Goal: Task Accomplishment & Management: Manage account settings

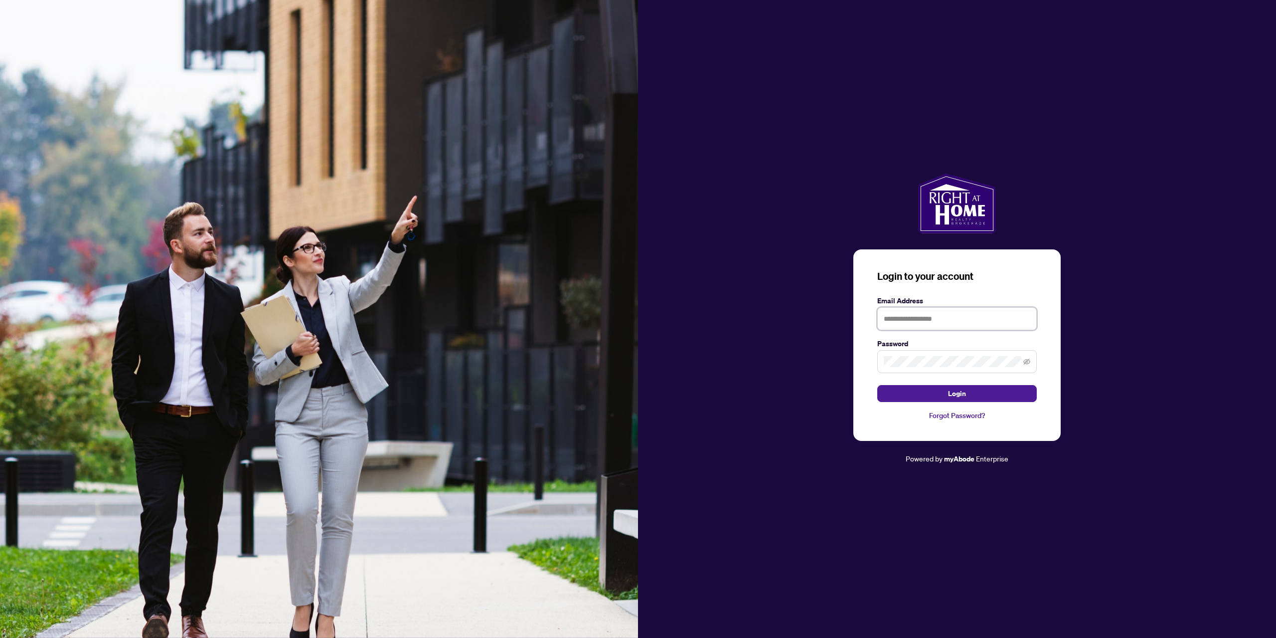
click at [923, 323] on input "text" at bounding box center [957, 318] width 160 height 23
click at [927, 308] on input "text" at bounding box center [957, 318] width 160 height 23
type input "**********"
click at [877, 385] on button "Login" at bounding box center [957, 393] width 160 height 17
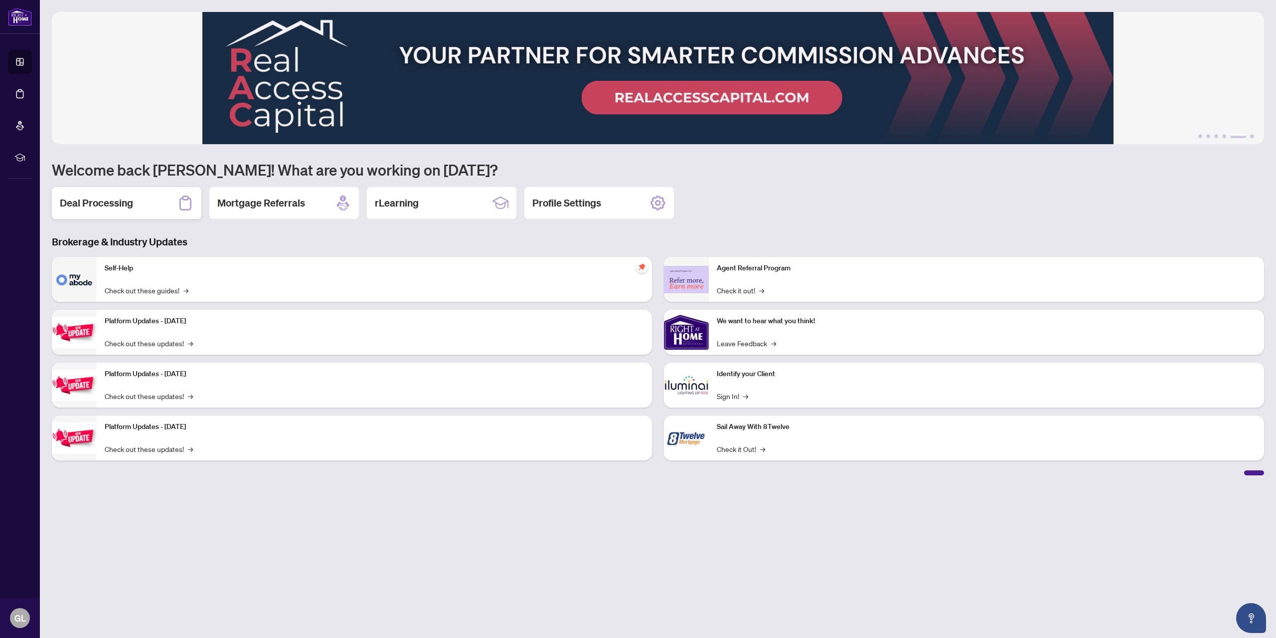
click at [93, 195] on div "Deal Processing" at bounding box center [127, 203] width 150 height 32
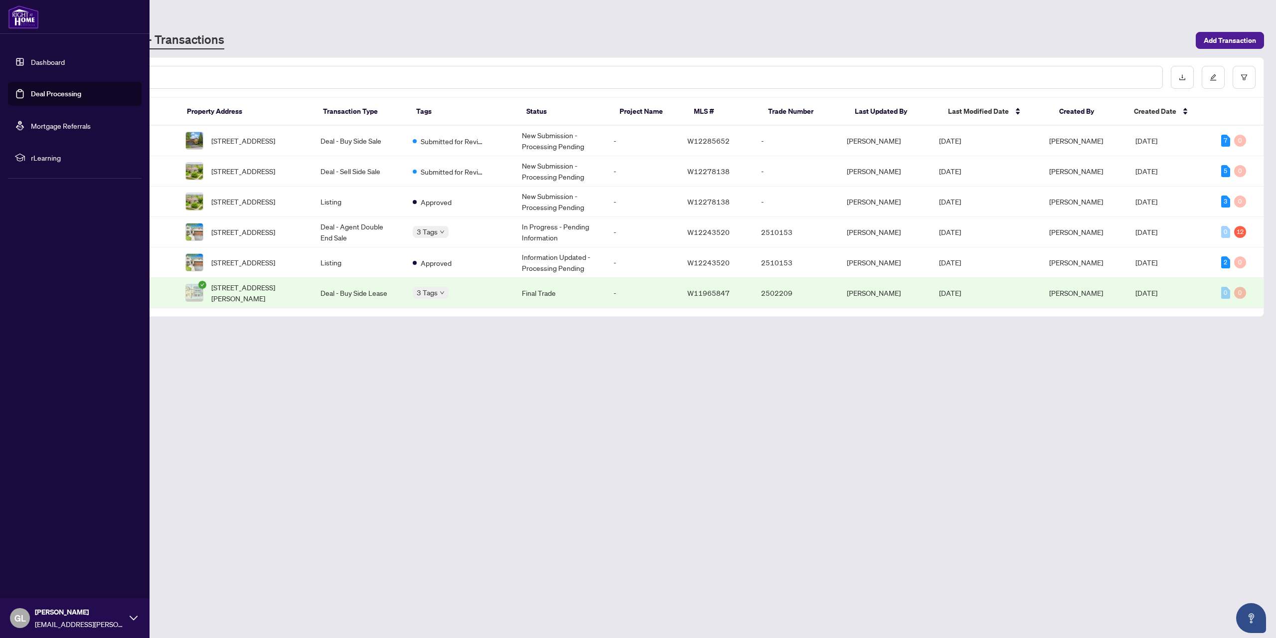
click at [54, 57] on link "Dashboard" at bounding box center [48, 61] width 34 height 9
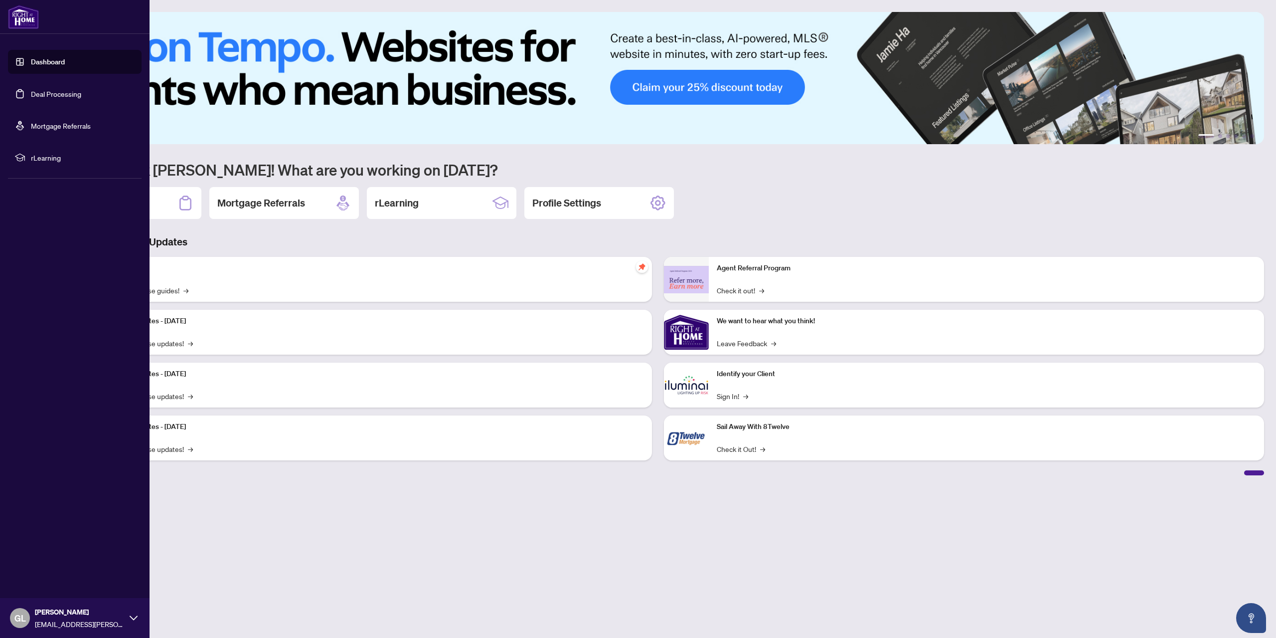
click at [31, 97] on link "Deal Processing" at bounding box center [56, 93] width 50 height 9
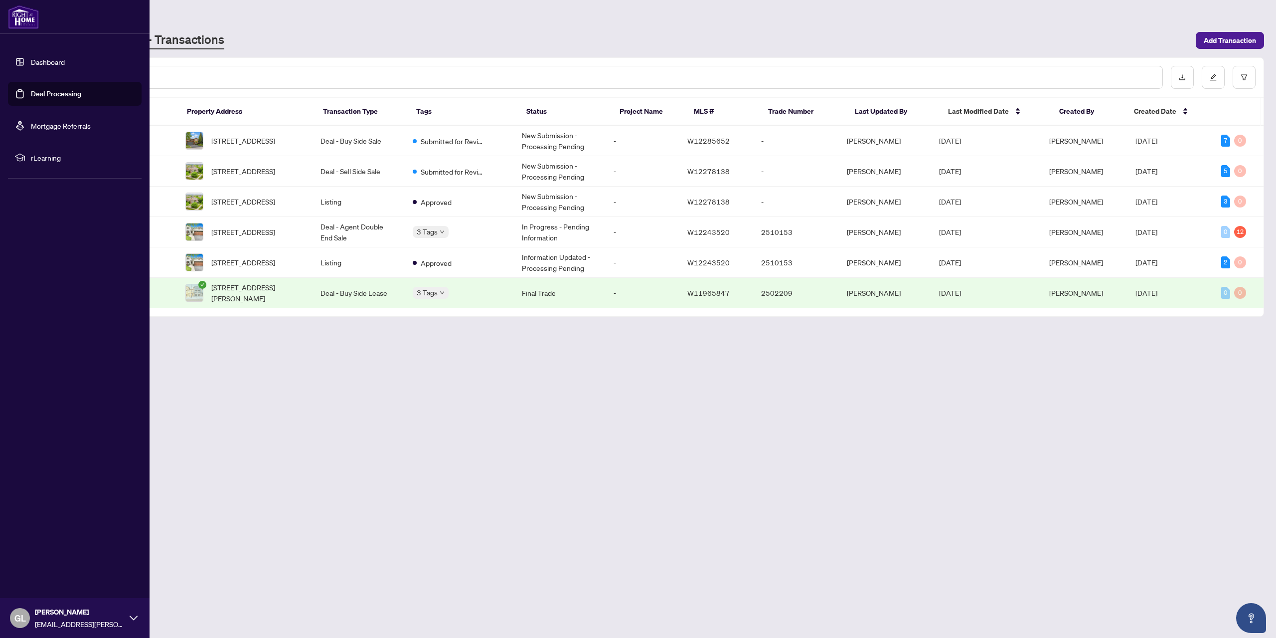
click at [31, 61] on link "Dashboard" at bounding box center [48, 61] width 34 height 9
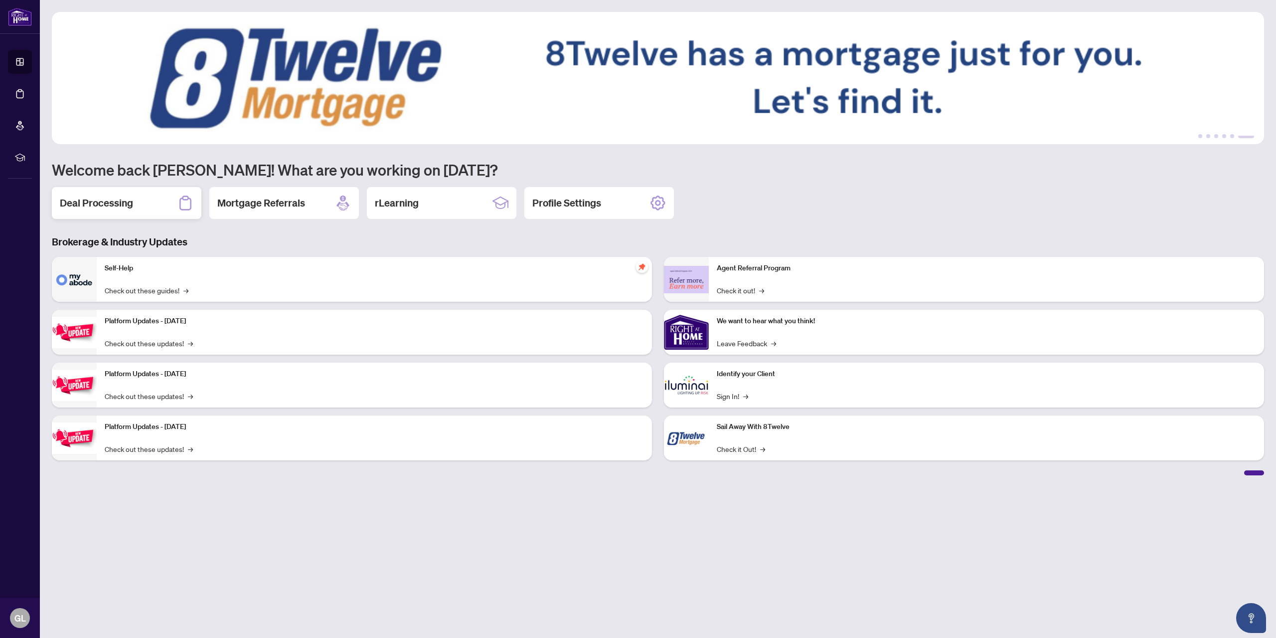
click at [134, 209] on div "Deal Processing" at bounding box center [127, 203] width 150 height 32
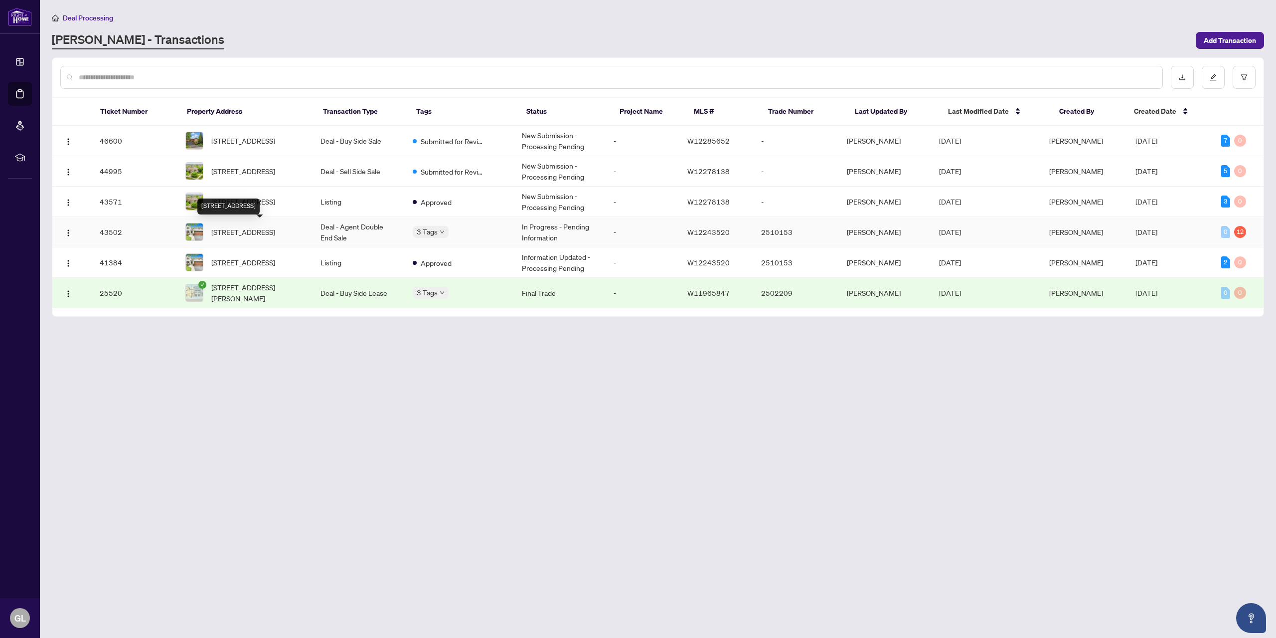
click at [275, 226] on span "[STREET_ADDRESS]" at bounding box center [243, 231] width 64 height 11
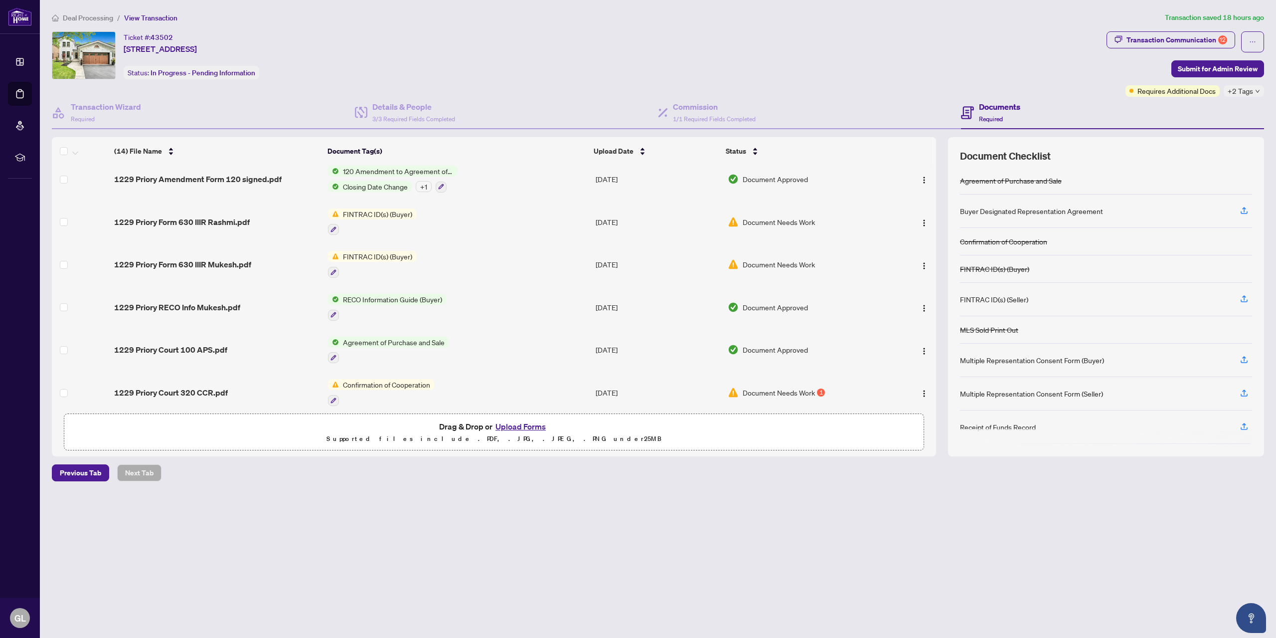
scroll to position [295, 0]
click at [752, 389] on span "Document Needs Work" at bounding box center [779, 392] width 72 height 11
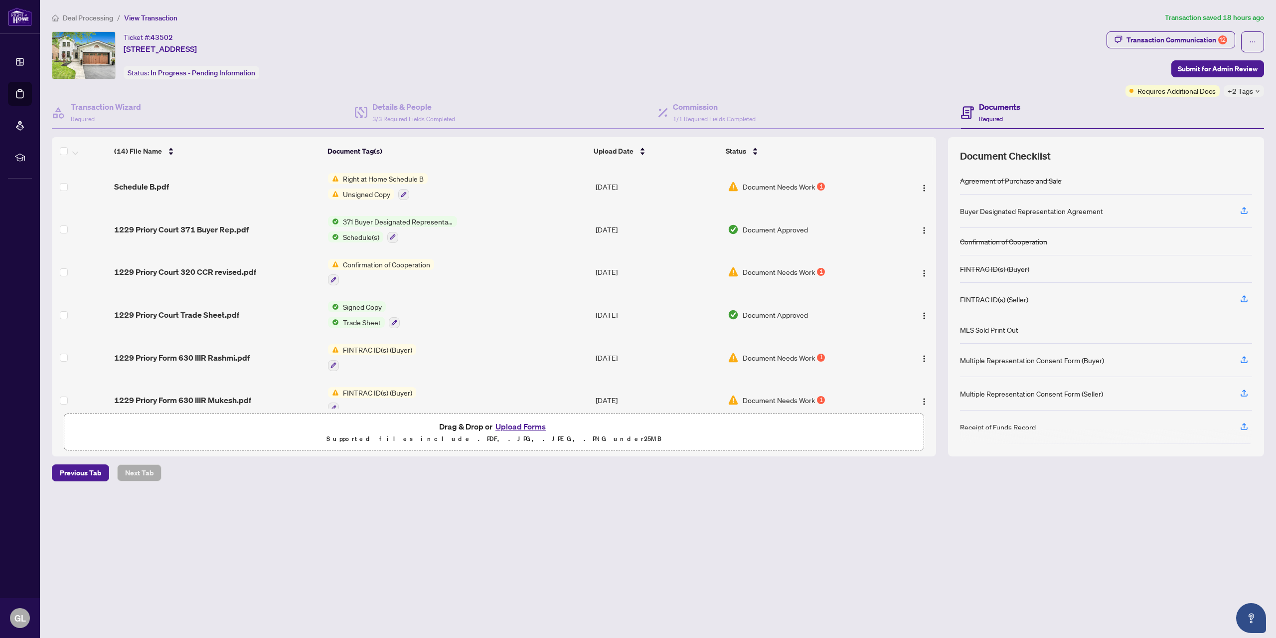
click at [407, 265] on span "Confirmation of Cooperation" at bounding box center [386, 264] width 95 height 11
click at [378, 263] on span "Confirmation of Cooperation" at bounding box center [386, 264] width 95 height 11
click at [773, 272] on span "Document Needs Work" at bounding box center [779, 271] width 72 height 11
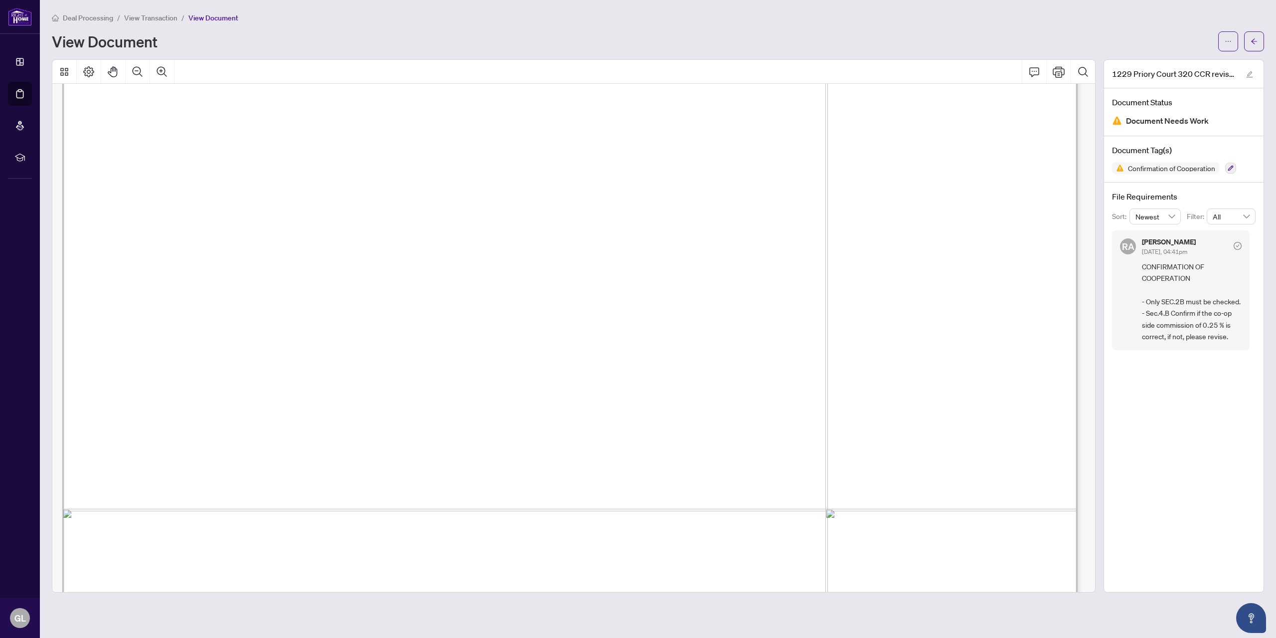
scroll to position [349, 0]
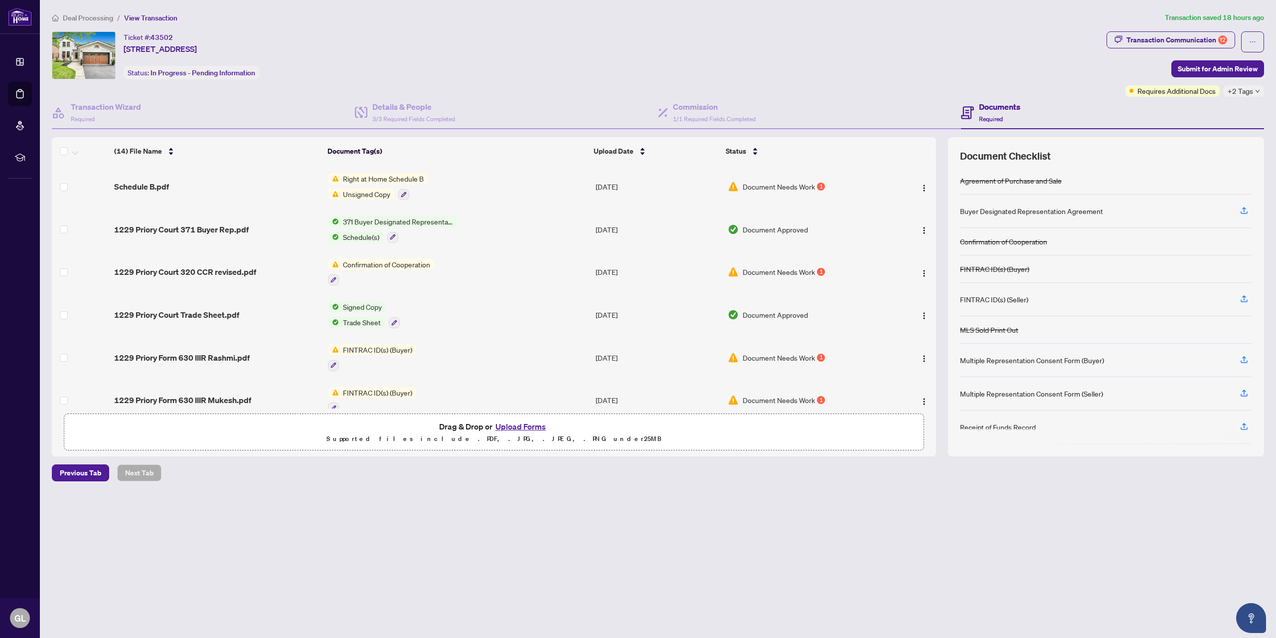
click at [383, 178] on span "Right at Home Schedule B" at bounding box center [383, 178] width 89 height 11
click at [372, 231] on span "Right at Home Schedule B" at bounding box center [378, 227] width 89 height 11
click at [382, 193] on span "Unsigned Copy" at bounding box center [366, 193] width 55 height 11
click at [442, 199] on td "Right at Home Schedule B Unsigned Copy" at bounding box center [458, 186] width 268 height 43
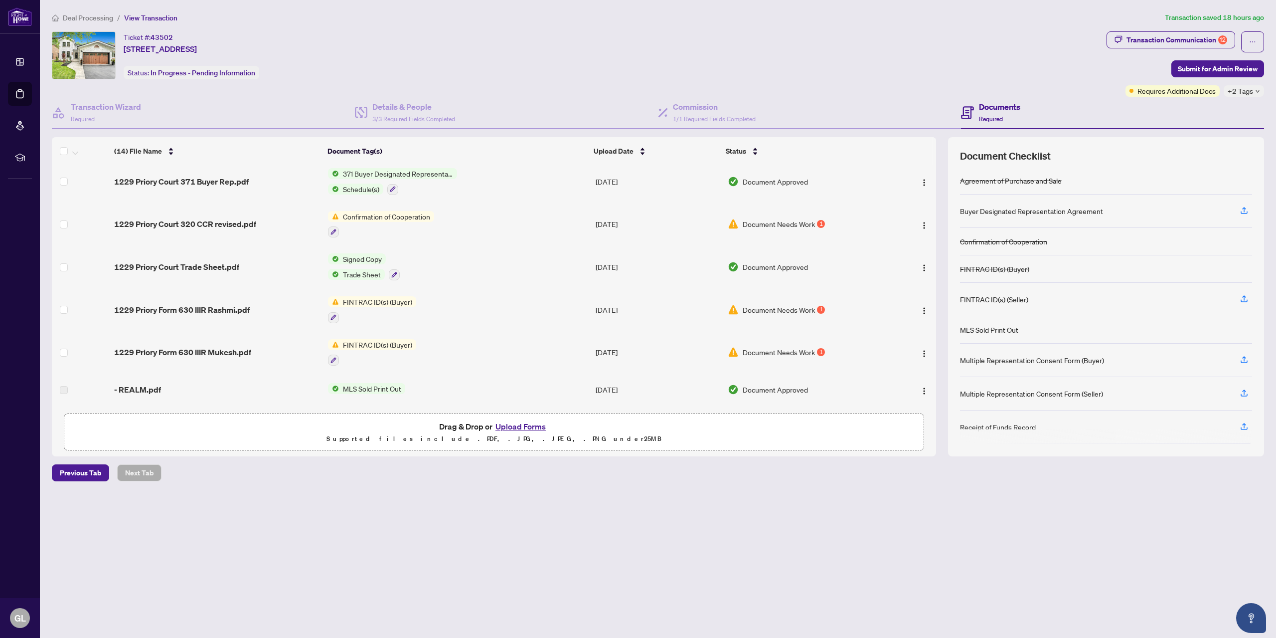
scroll to position [50, 0]
click at [385, 298] on span "FINTRAC ID(s) (Buyer)" at bounding box center [377, 299] width 77 height 11
click at [763, 308] on span "Document Needs Work" at bounding box center [779, 307] width 72 height 11
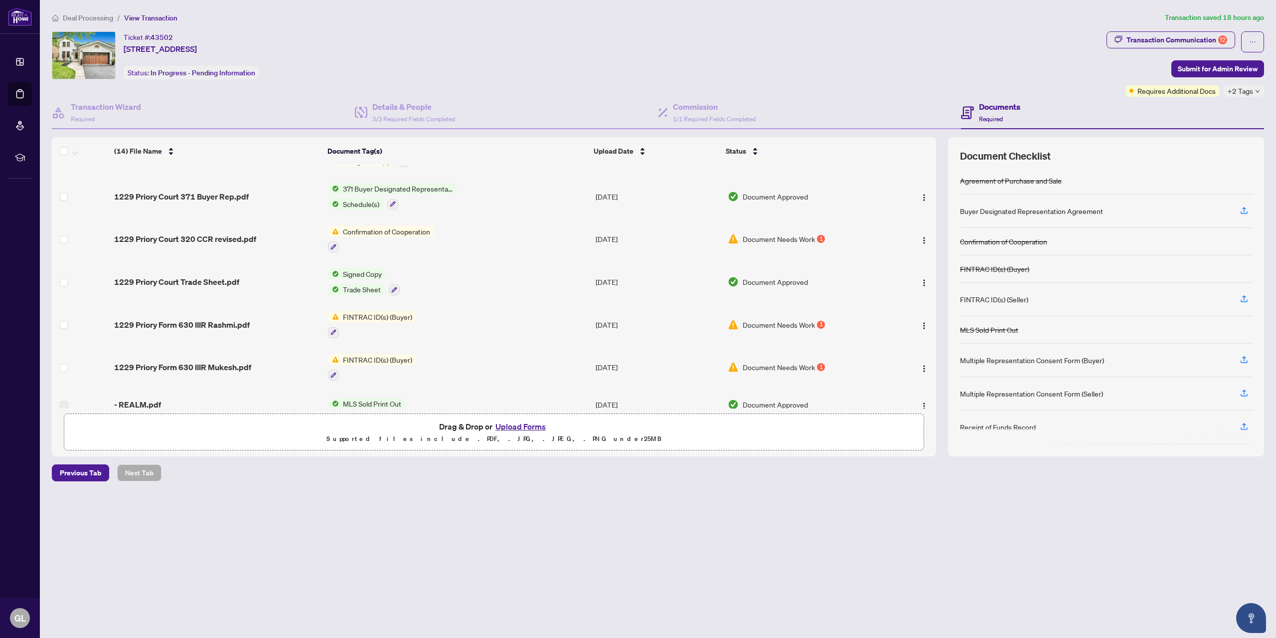
scroll to position [50, 0]
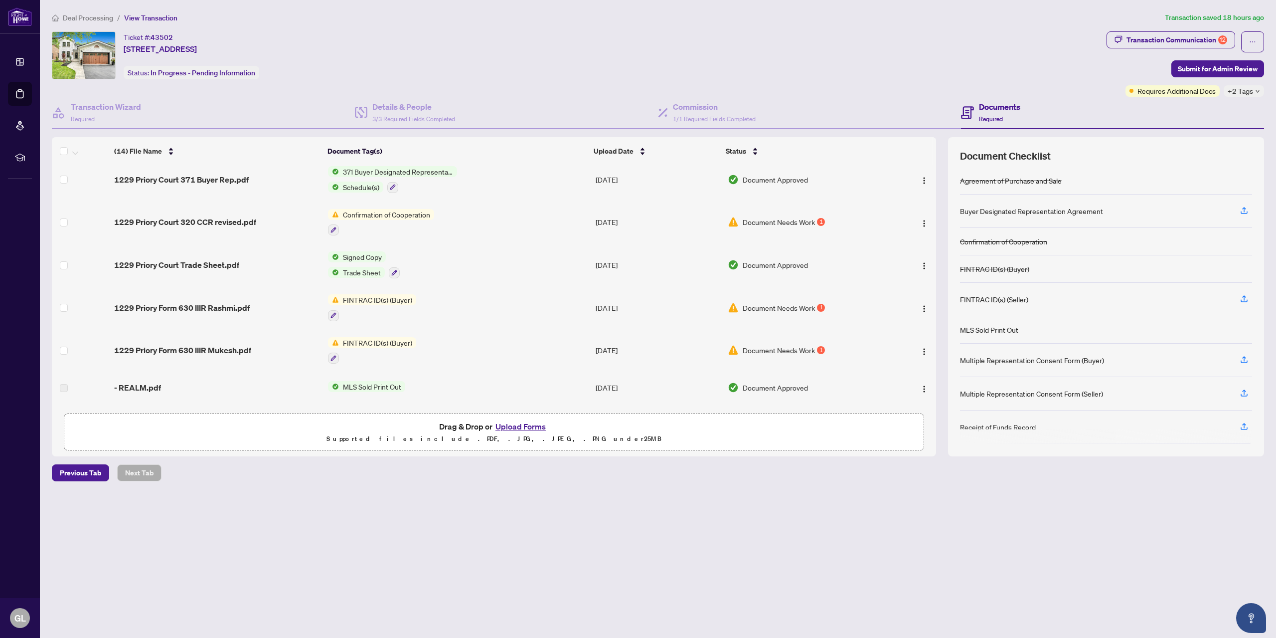
click at [370, 301] on span "FINTRAC ID(s) (Buyer)" at bounding box center [377, 299] width 77 height 11
click at [400, 300] on span "FINTRAC ID(s) (Buyer)" at bounding box center [377, 299] width 77 height 11
click at [788, 305] on span "Document Needs Work" at bounding box center [779, 307] width 72 height 11
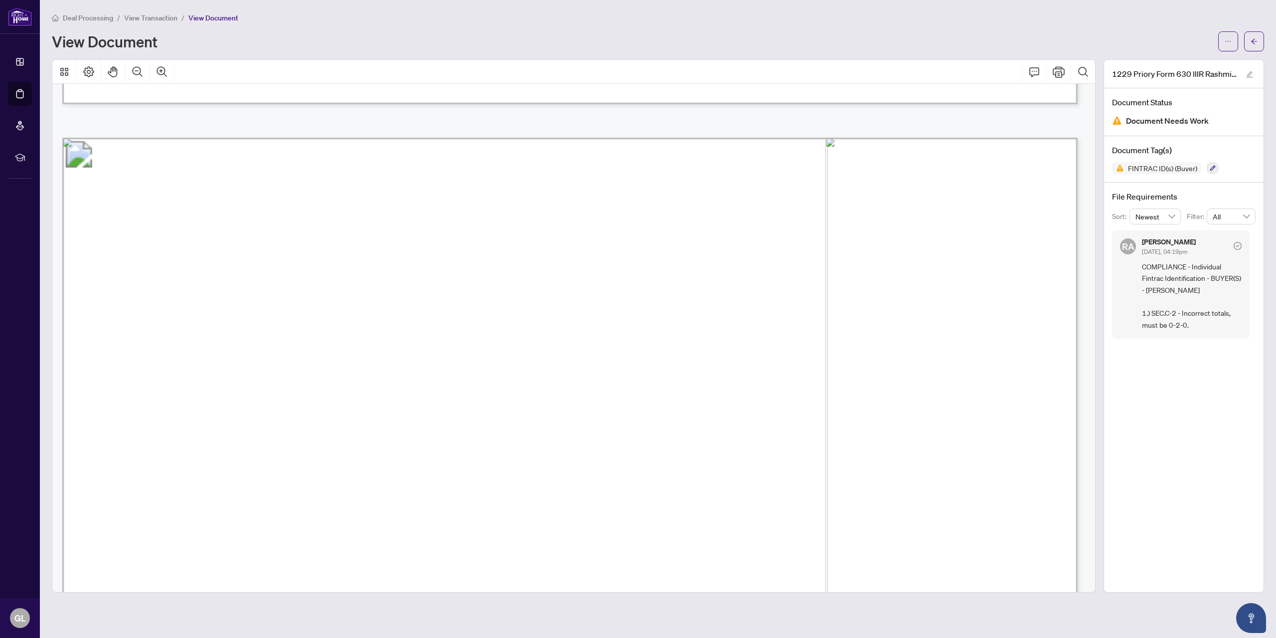
scroll to position [3467, 0]
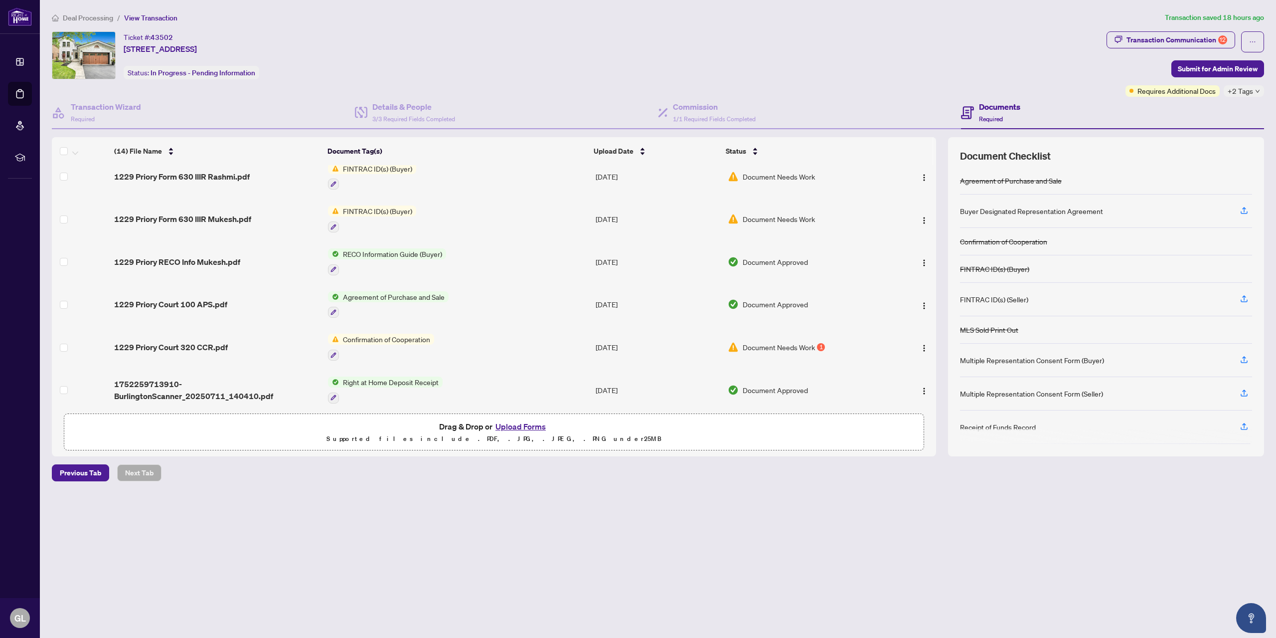
scroll to position [344, 0]
click at [921, 341] on img "button" at bounding box center [924, 345] width 8 height 8
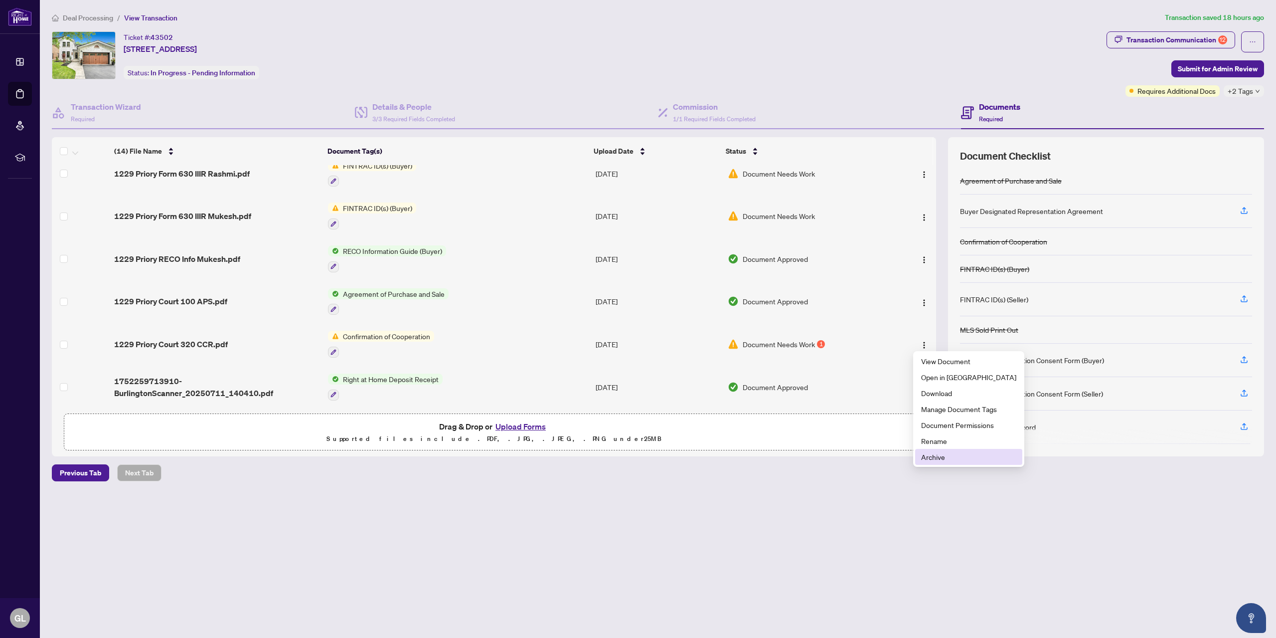
click at [935, 456] on span "Archive" at bounding box center [968, 456] width 95 height 11
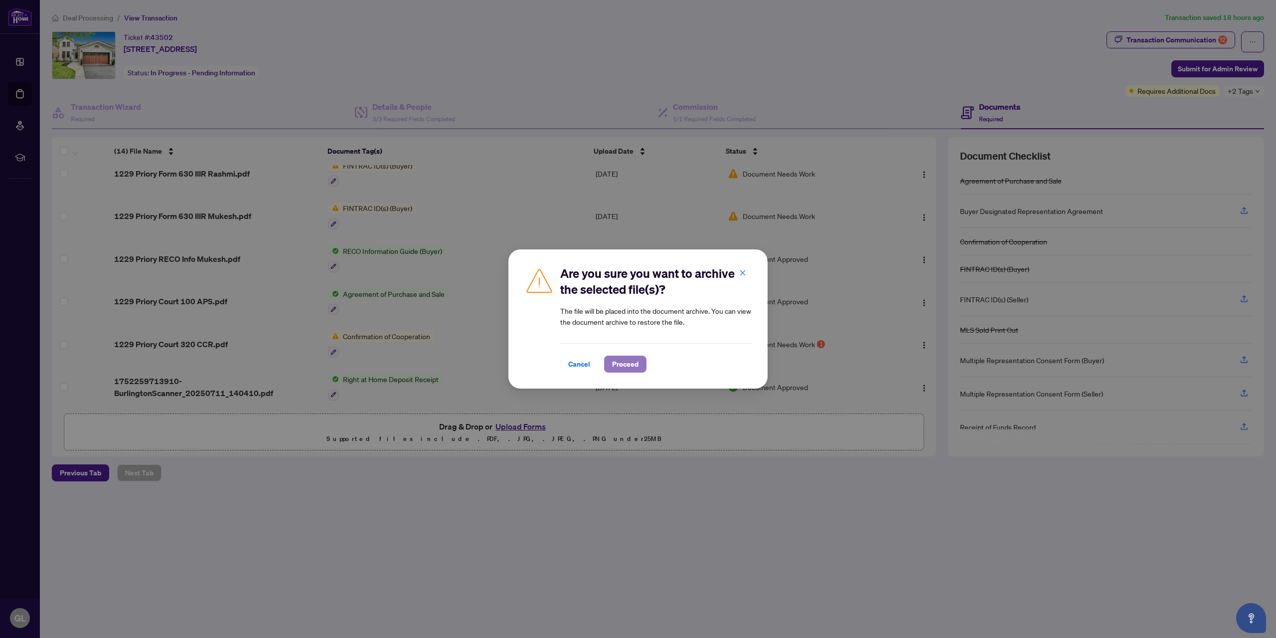
click at [626, 364] on span "Proceed" at bounding box center [625, 364] width 26 height 16
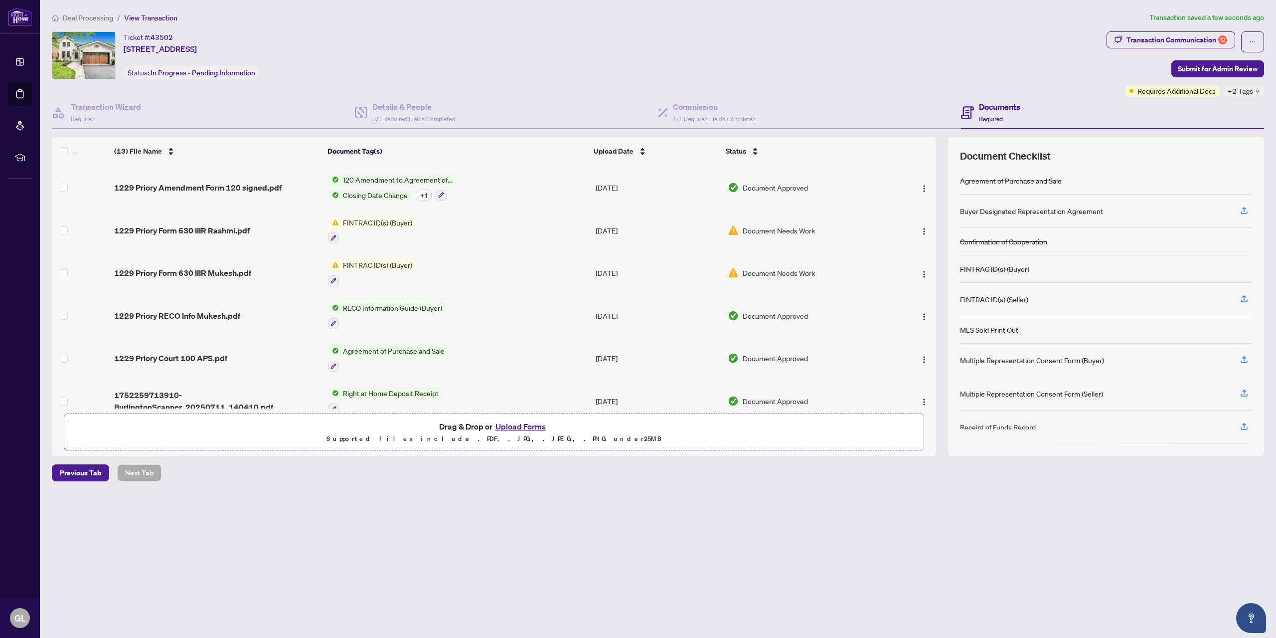
scroll to position [302, 0]
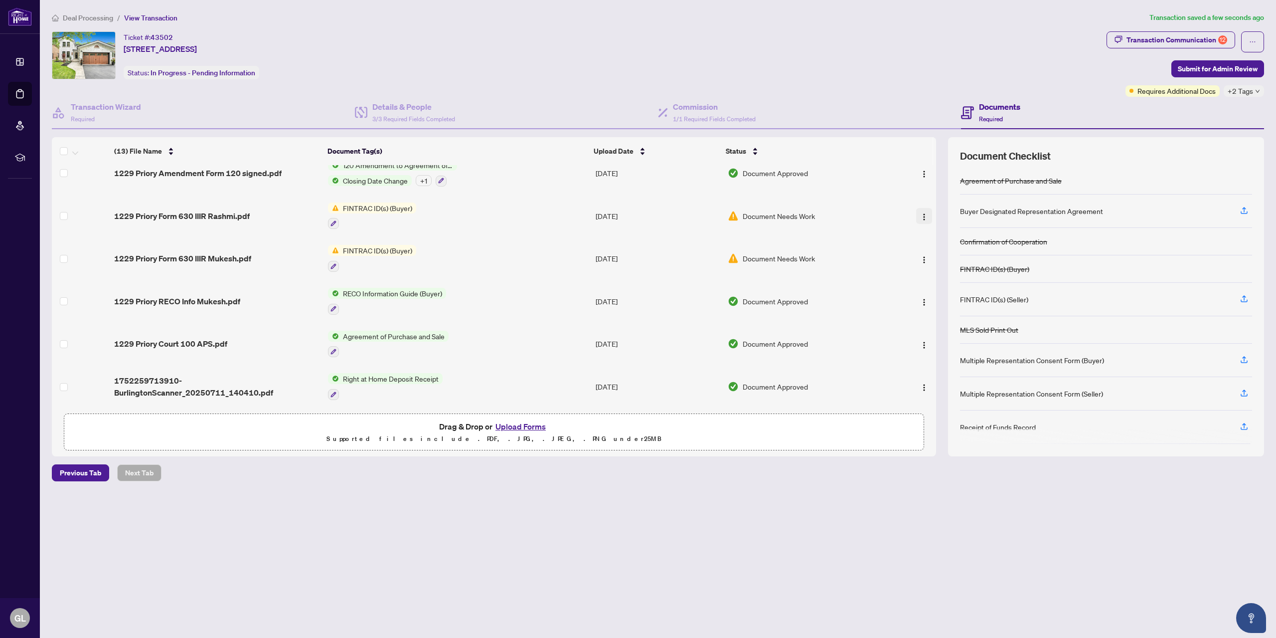
click at [920, 217] on img "button" at bounding box center [924, 217] width 8 height 8
click at [926, 324] on span "Archive" at bounding box center [968, 329] width 95 height 11
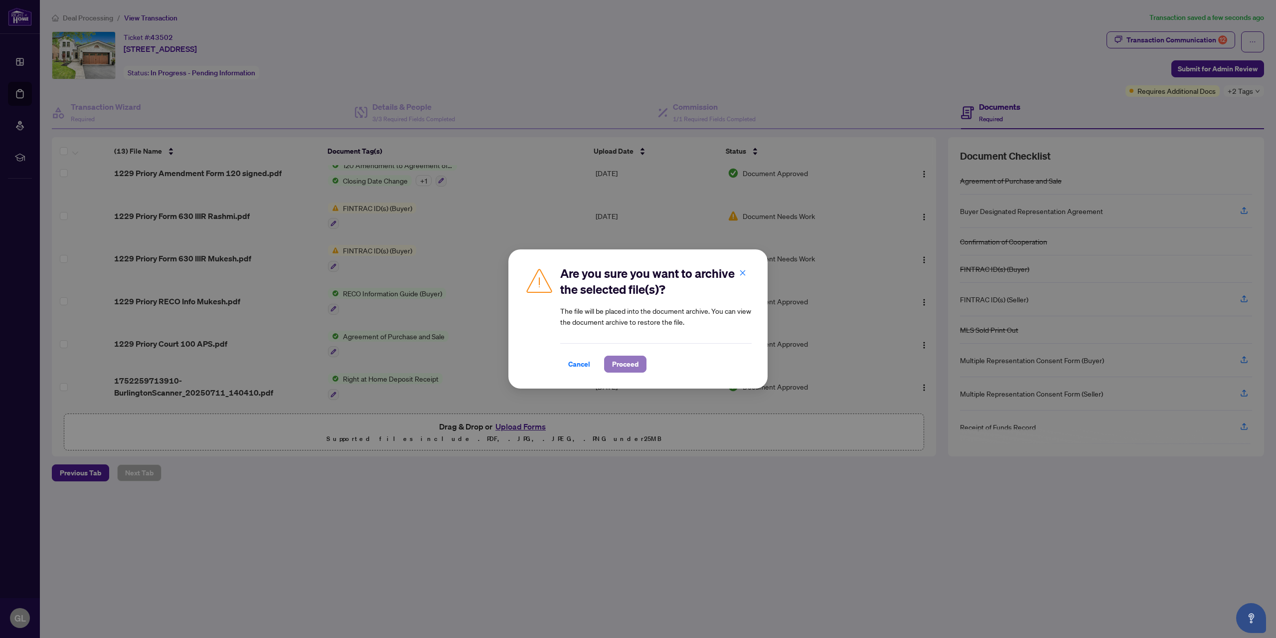
click at [635, 370] on span "Proceed" at bounding box center [625, 364] width 26 height 16
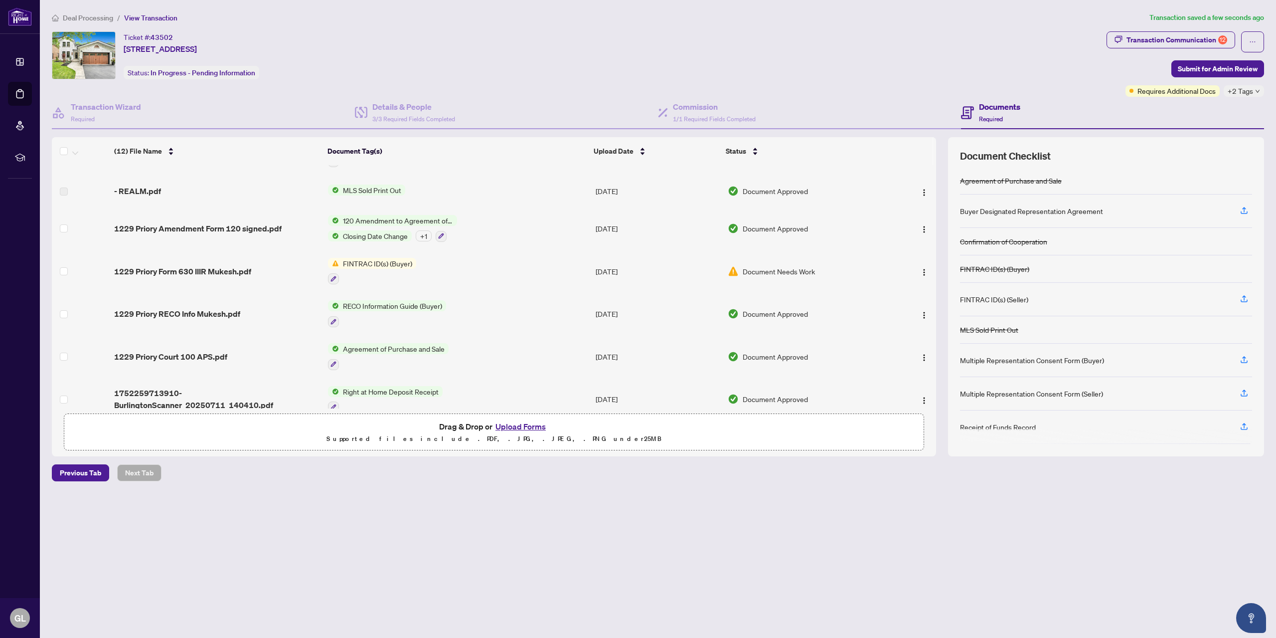
scroll to position [260, 0]
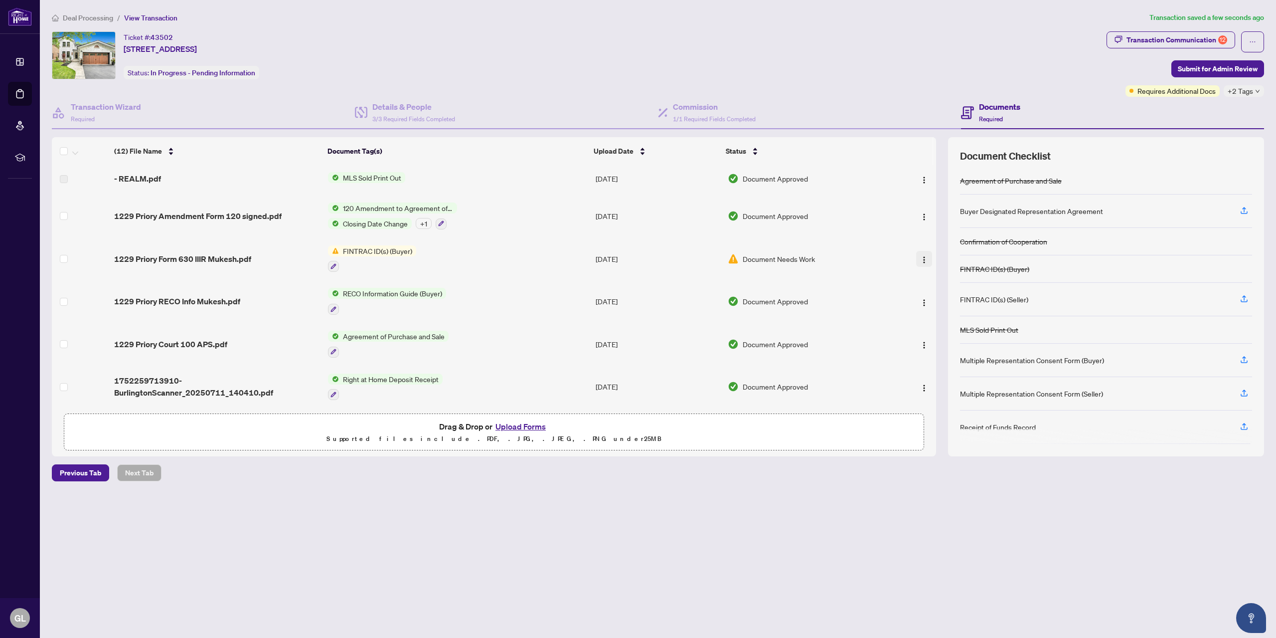
click at [926, 257] on button "button" at bounding box center [924, 259] width 16 height 16
click at [920, 371] on li "Archive" at bounding box center [968, 371] width 107 height 16
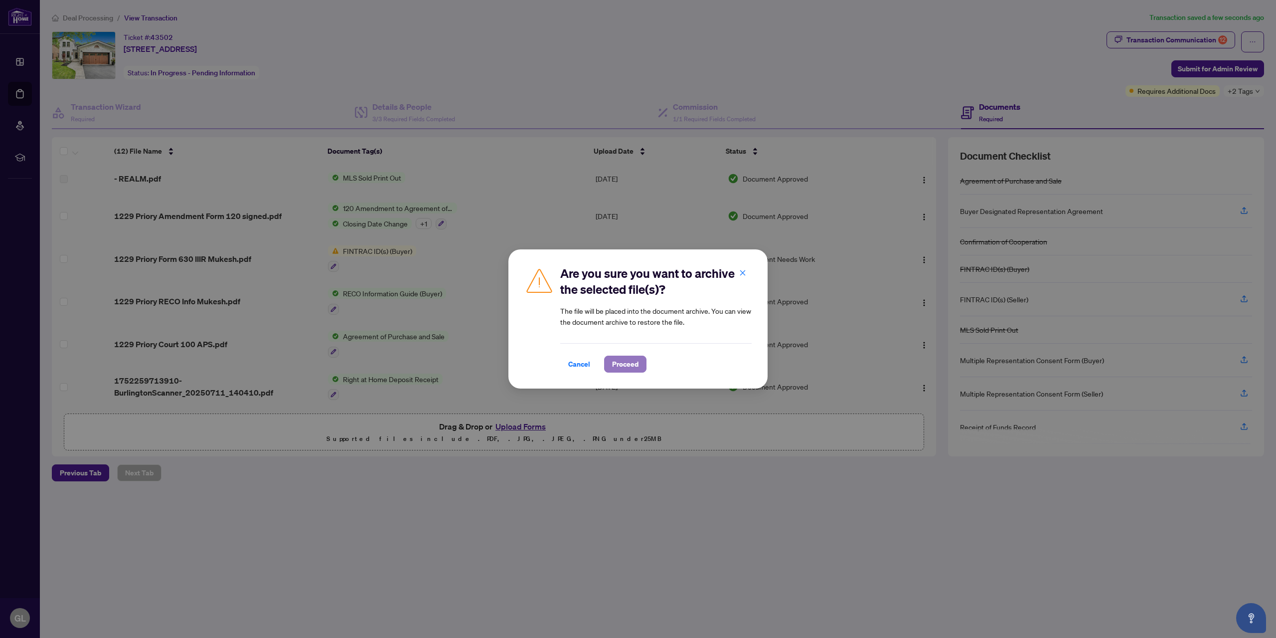
click at [633, 363] on span "Proceed" at bounding box center [625, 364] width 26 height 16
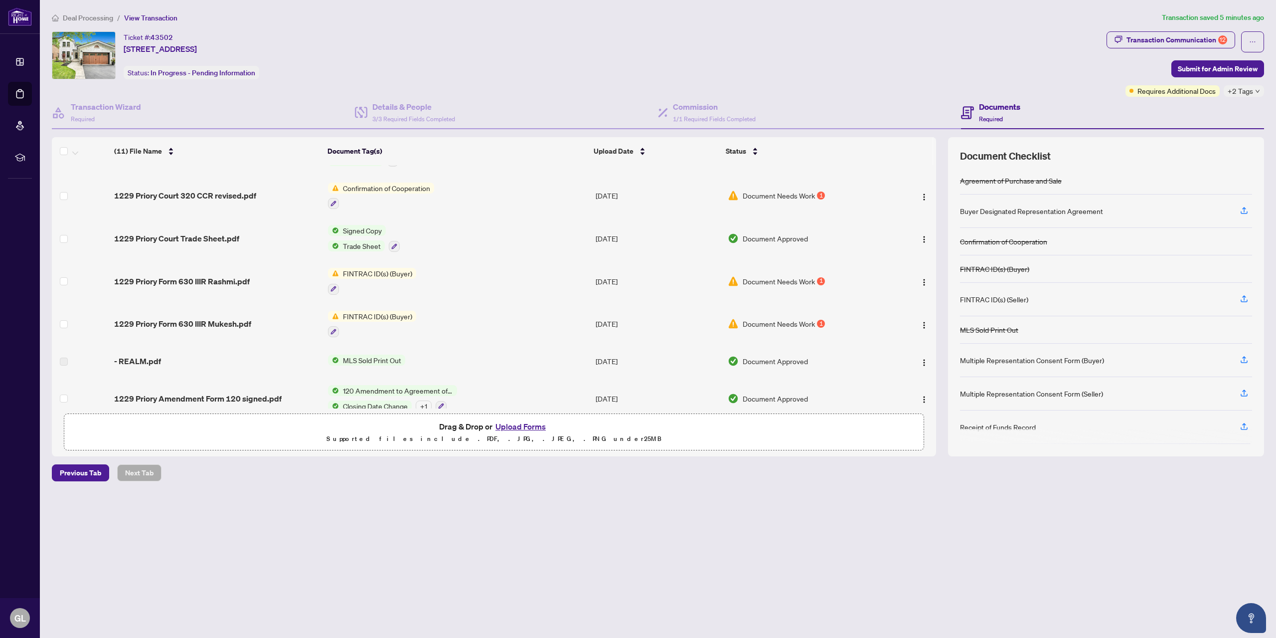
scroll to position [0, 0]
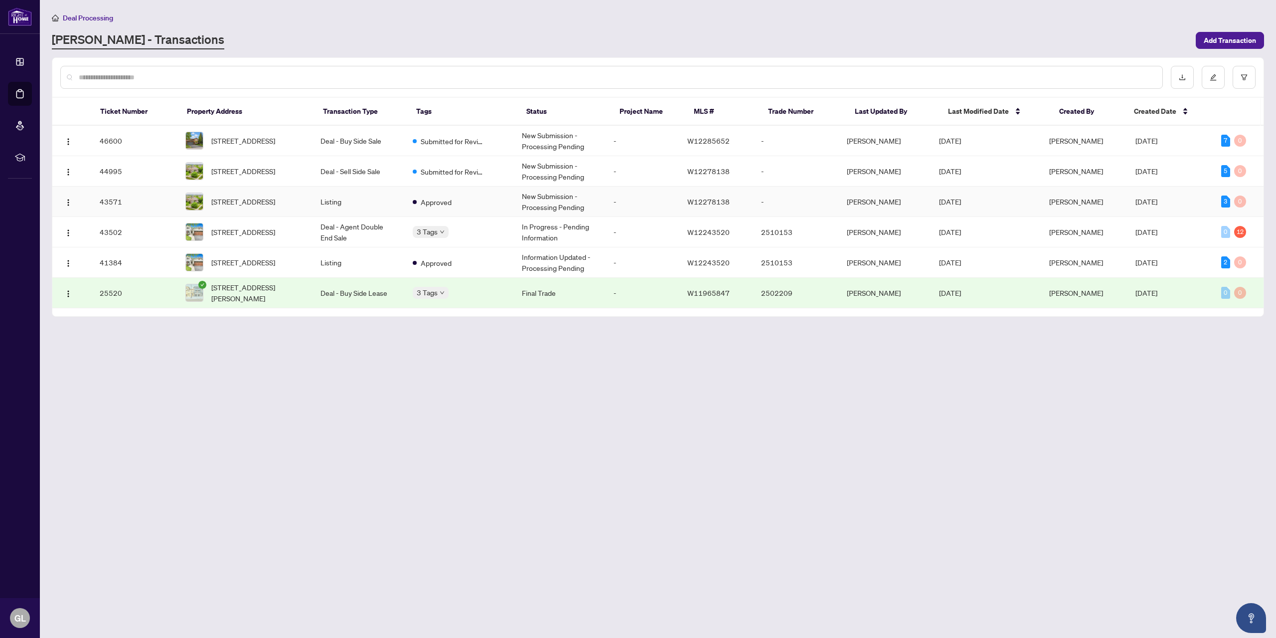
click at [548, 203] on td "New Submission - Processing Pending" at bounding box center [560, 201] width 92 height 30
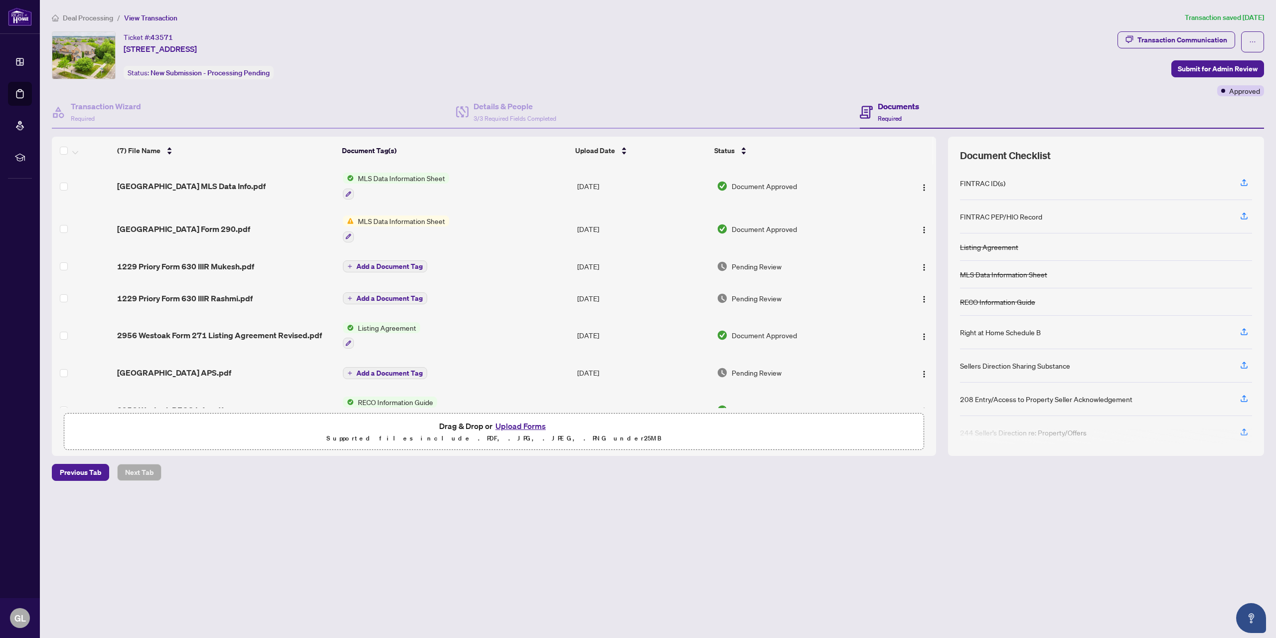
click at [415, 221] on span "MLS Data Information Sheet" at bounding box center [401, 220] width 95 height 11
click at [92, 286] on td at bounding box center [82, 298] width 61 height 32
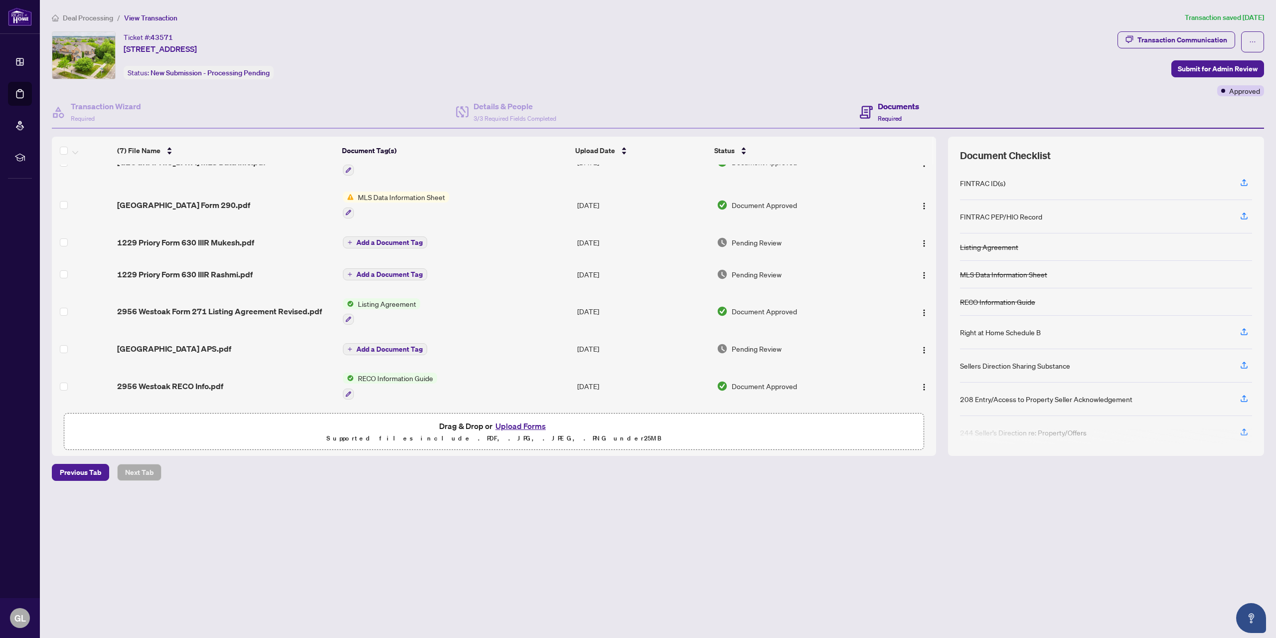
scroll to position [26, 0]
